Goal: Check status: Check status

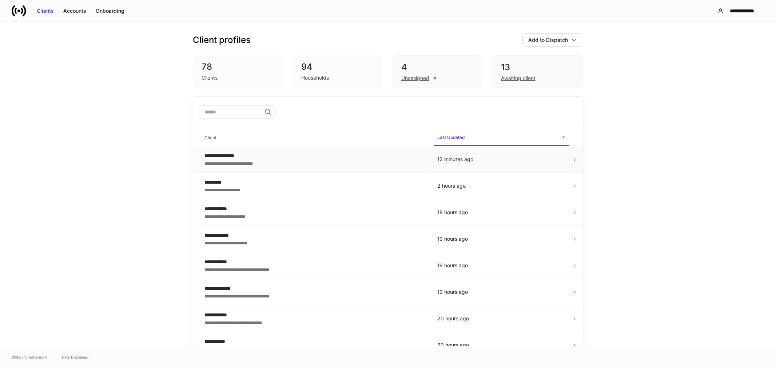
click at [292, 160] on div "**********" at bounding box center [315, 162] width 221 height 7
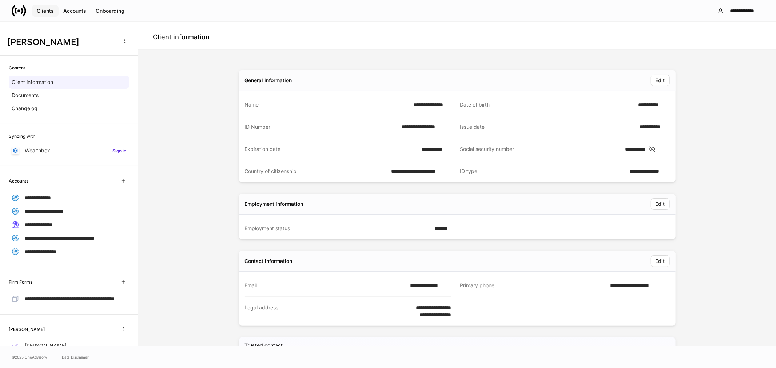
click at [47, 9] on div "Clients" at bounding box center [45, 10] width 17 height 7
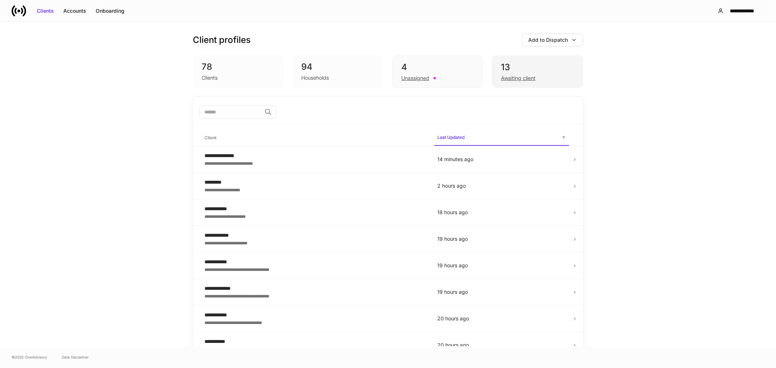
click at [511, 75] on div "Awaiting client" at bounding box center [518, 78] width 35 height 7
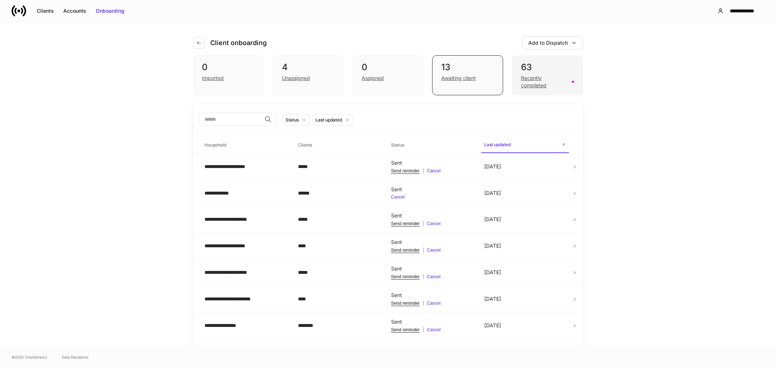
click at [535, 83] on div "Recently completed" at bounding box center [544, 82] width 46 height 15
